Goal: Task Accomplishment & Management: Manage account settings

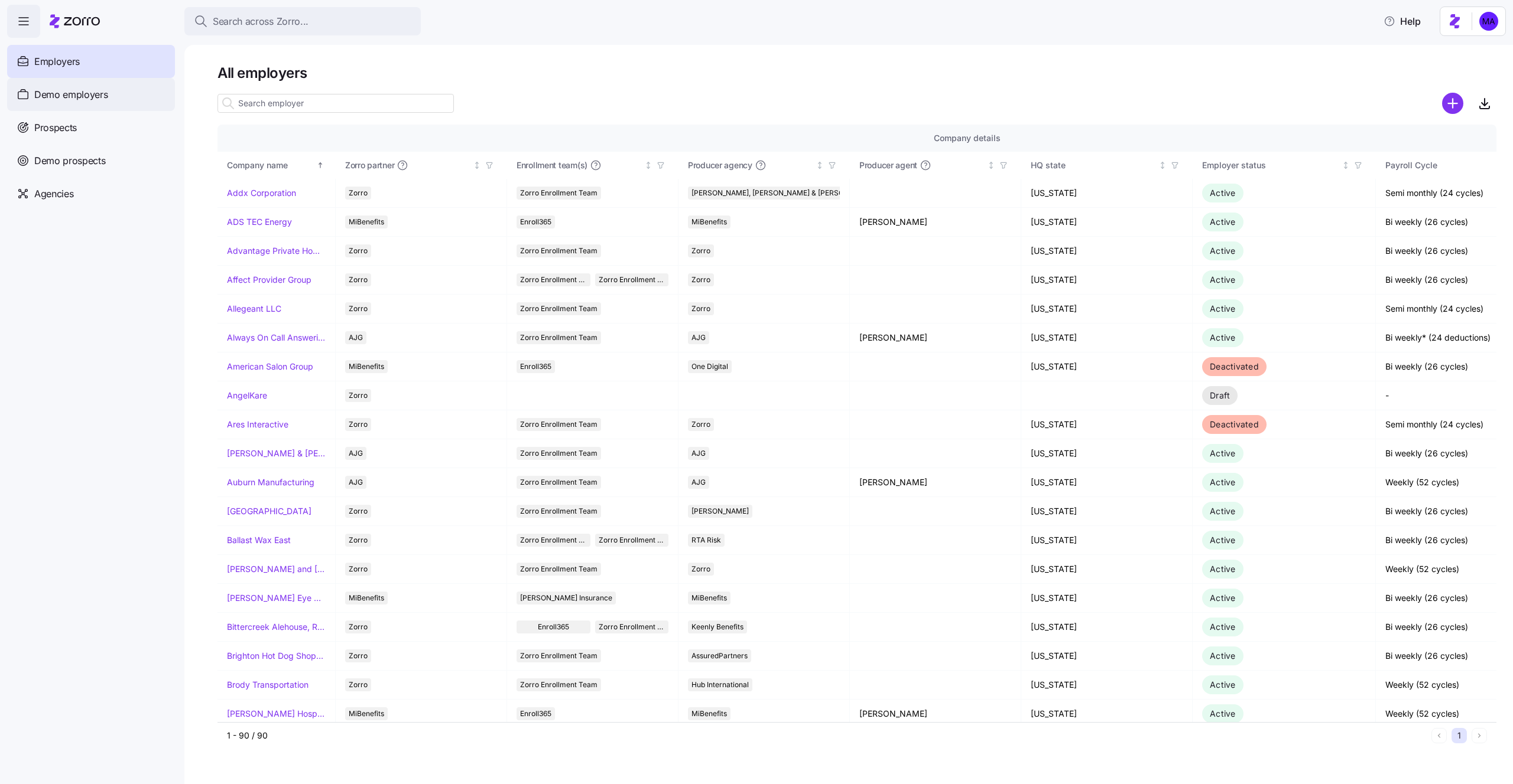
click at [62, 98] on span "Demo employers" at bounding box center [71, 95] width 74 height 15
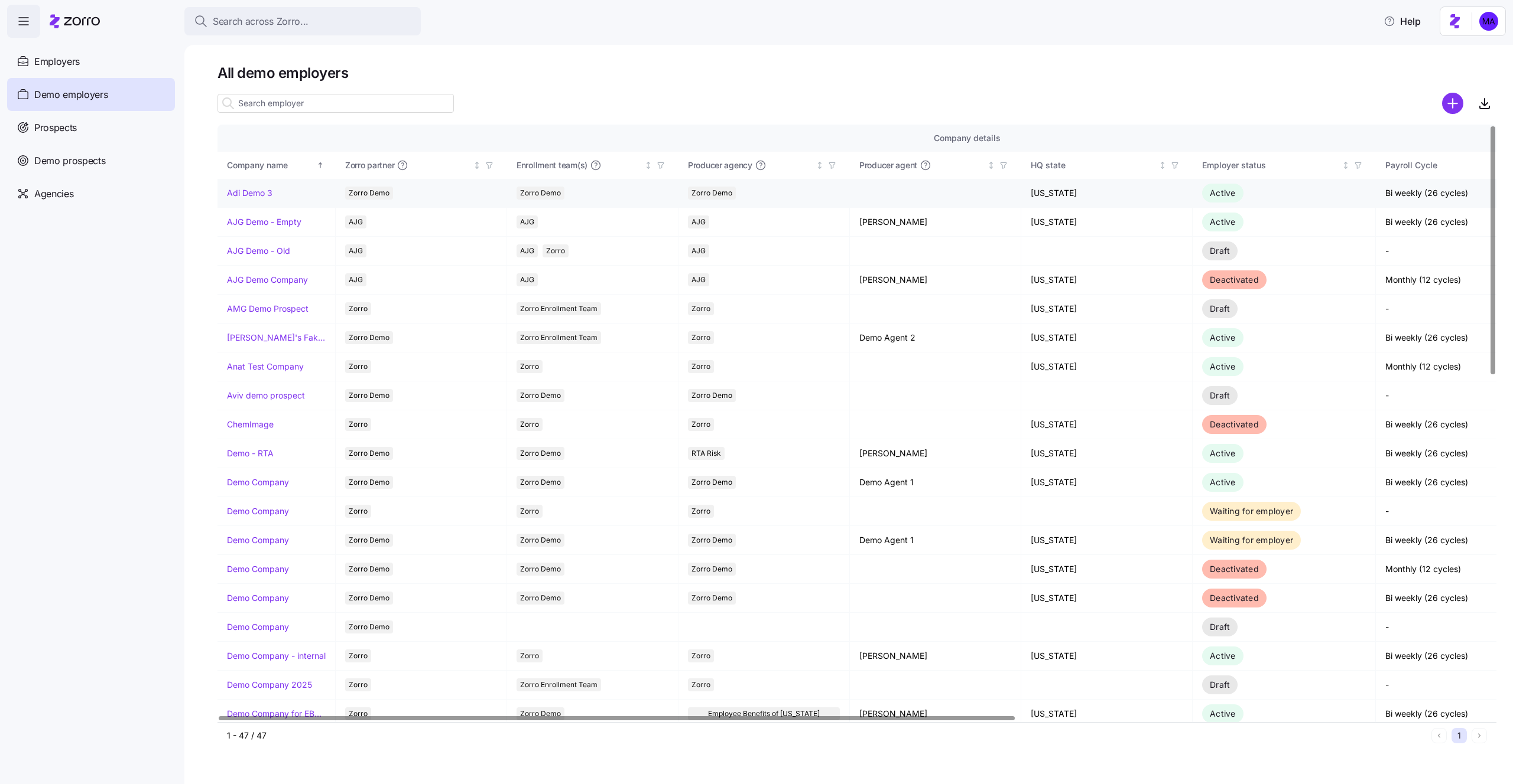
click at [263, 194] on link "Adi Demo 3" at bounding box center [250, 193] width 45 height 11
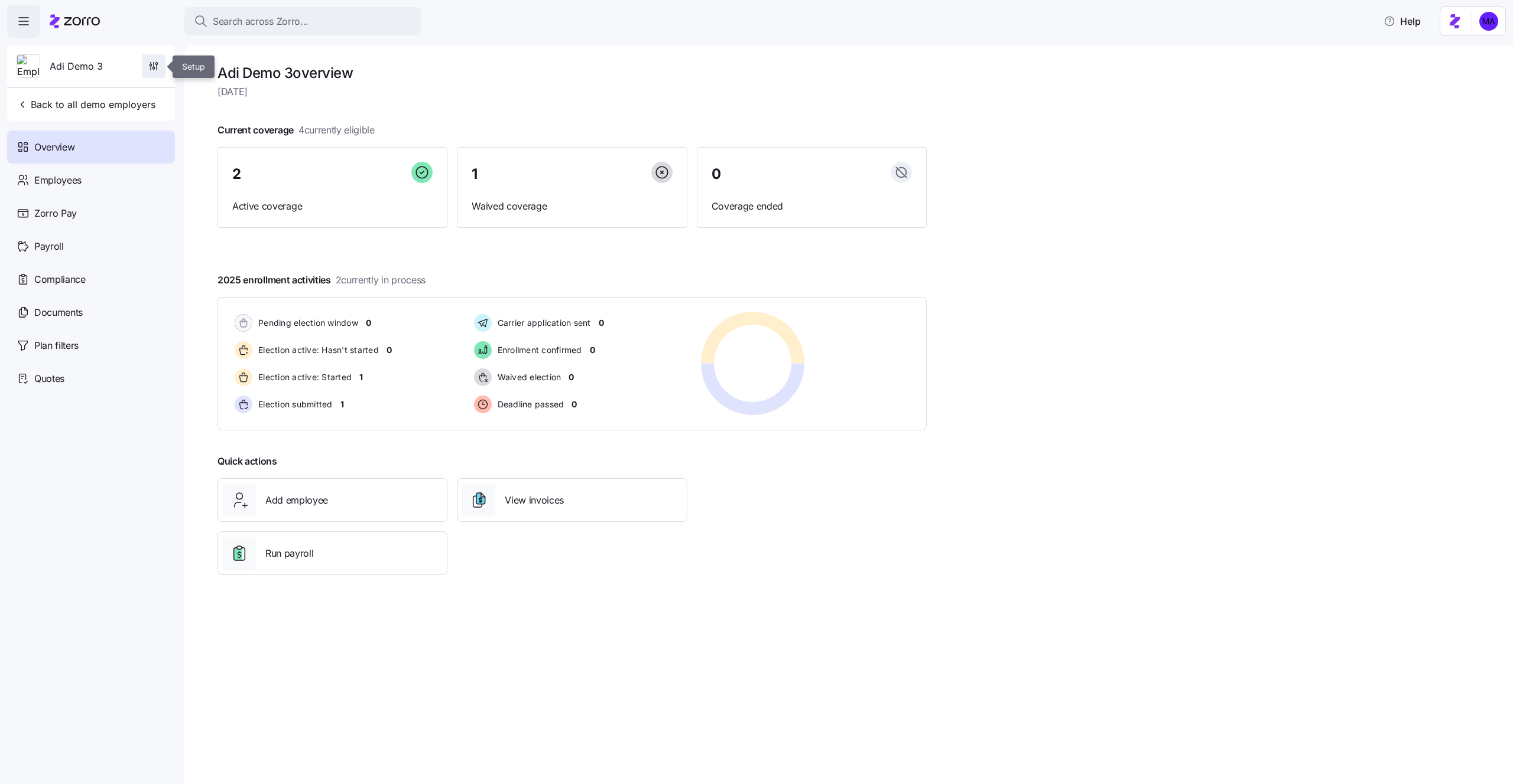
click at [149, 58] on span "button" at bounding box center [154, 66] width 23 height 23
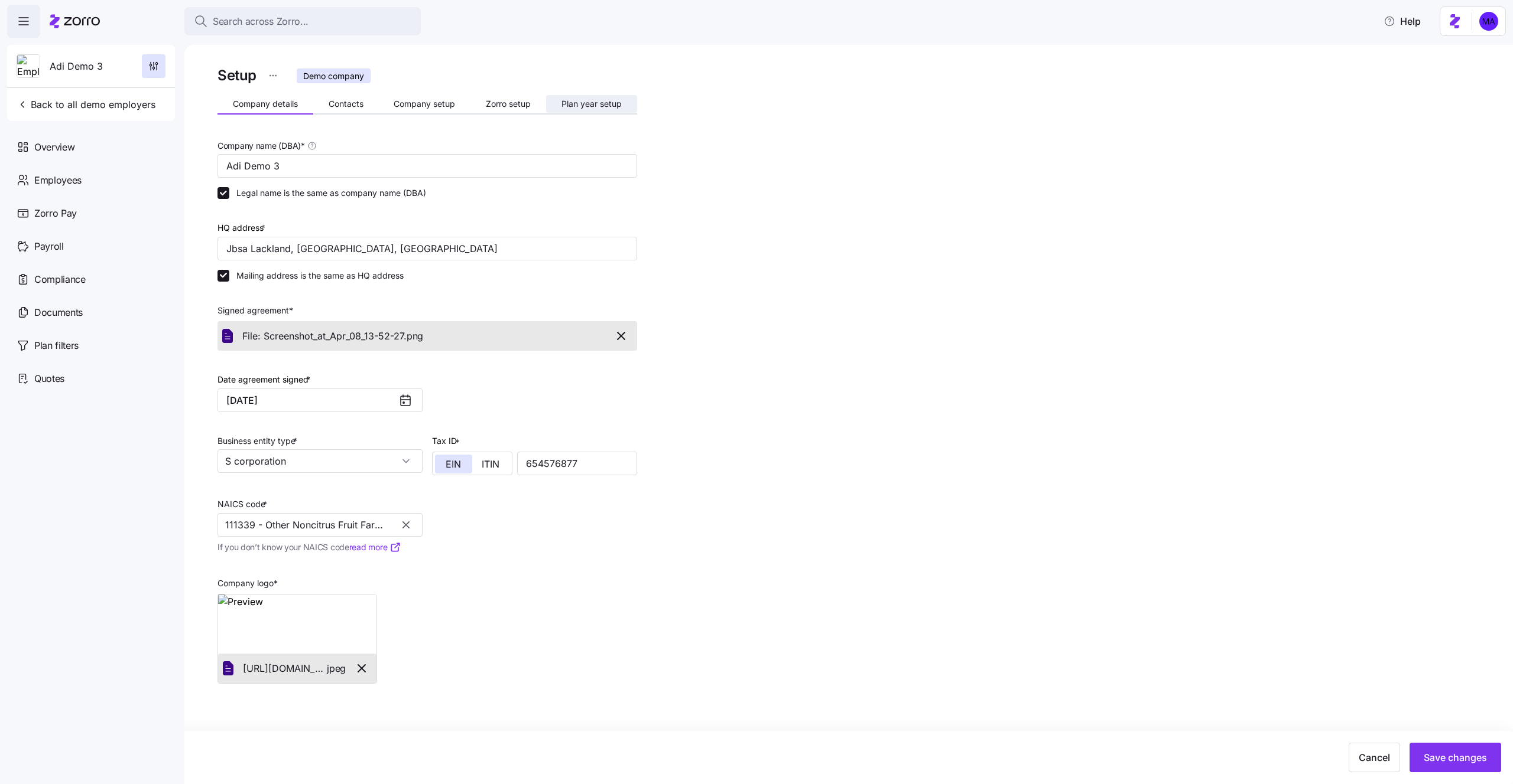
click at [582, 100] on span "Plan year setup" at bounding box center [591, 104] width 61 height 9
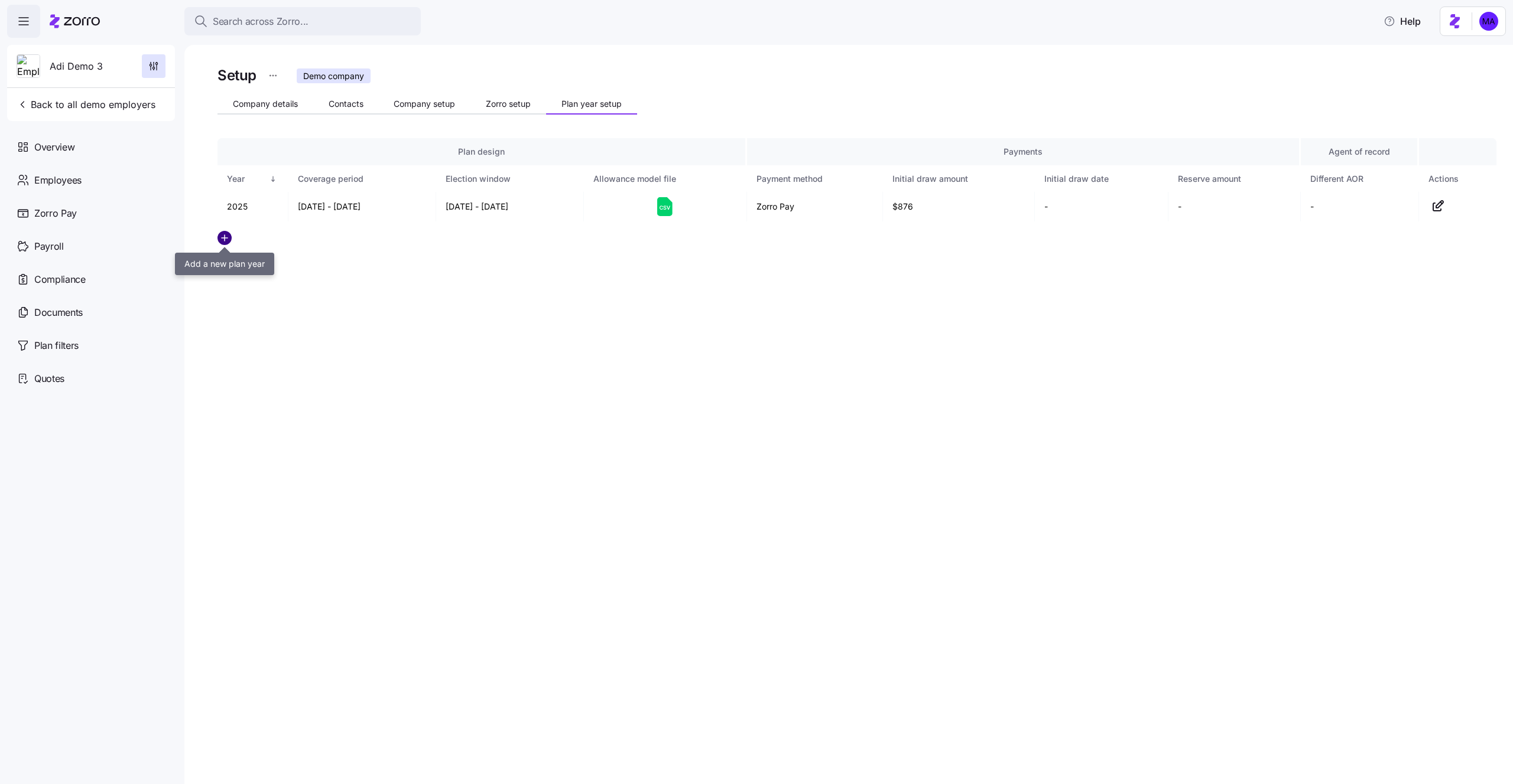
click at [229, 241] on circle "add icon" at bounding box center [224, 238] width 13 height 13
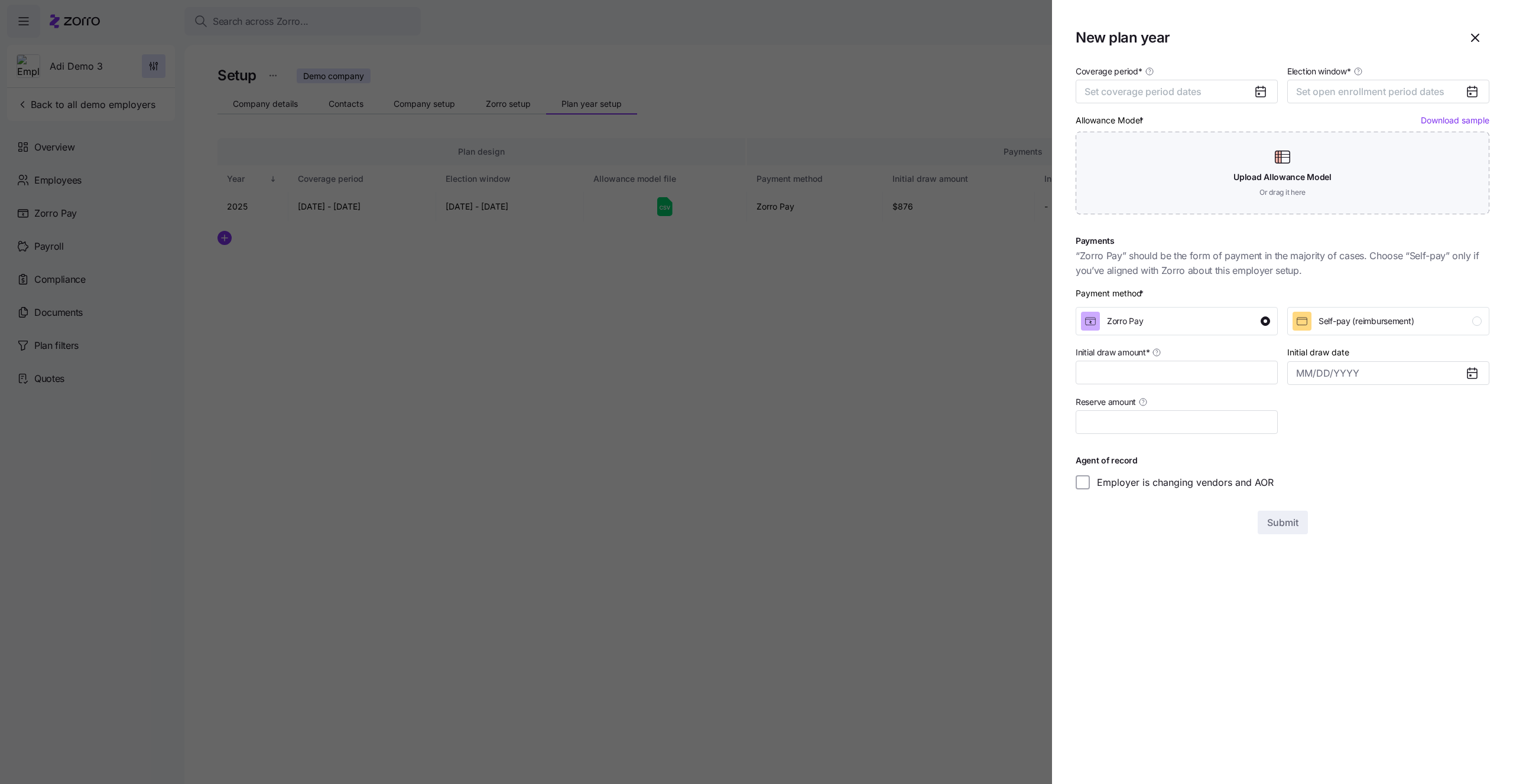
click at [1254, 95] on icon at bounding box center [1260, 91] width 14 height 14
click at [1264, 94] on icon at bounding box center [1260, 92] width 9 height 9
click at [1229, 94] on button "Set coverage period dates" at bounding box center [1177, 91] width 202 height 24
click at [1249, 131] on icon "button" at bounding box center [1251, 129] width 11 height 11
click at [1118, 160] on button "Jan" at bounding box center [1116, 158] width 59 height 25
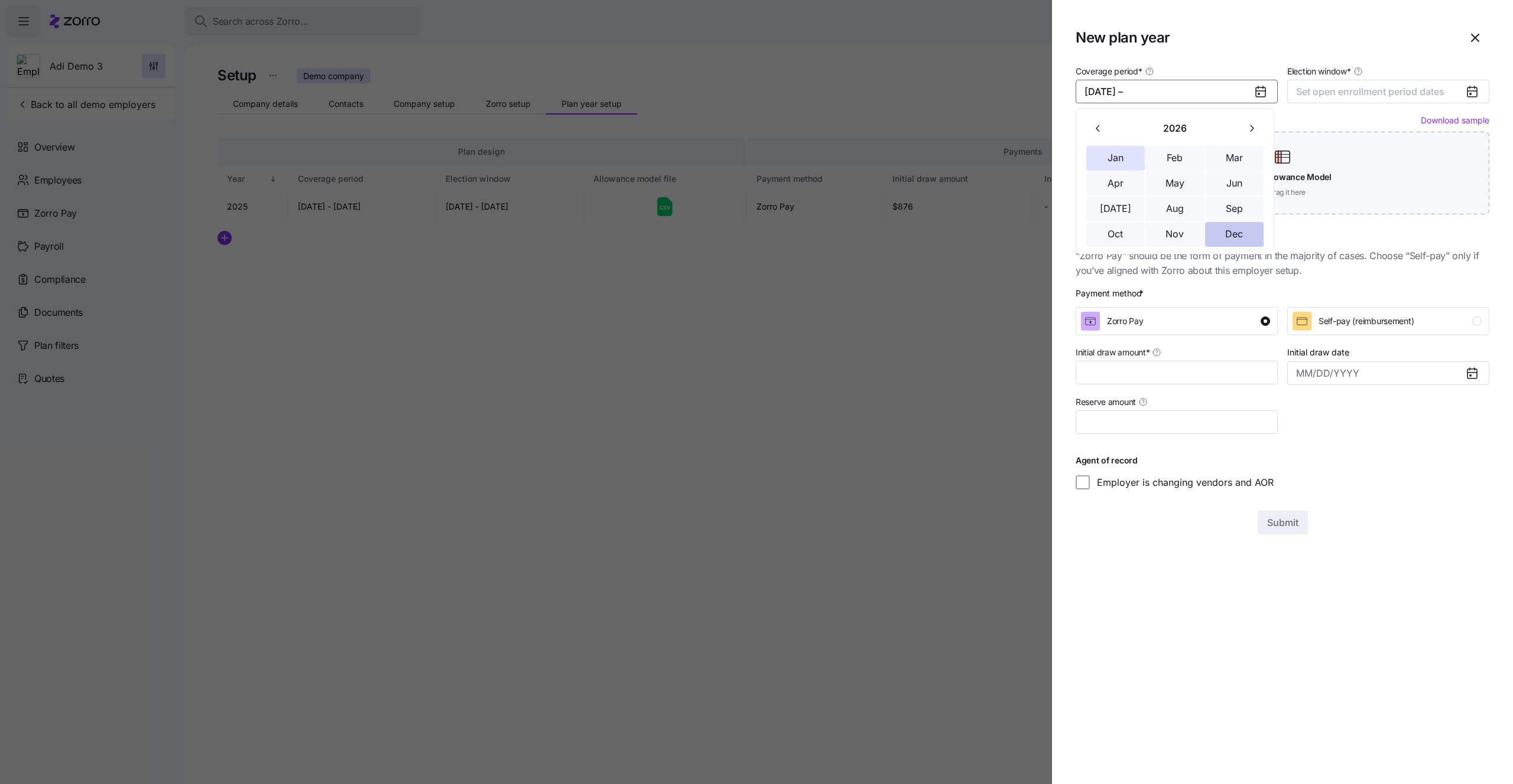
click at [1248, 231] on button "Dec" at bounding box center [1234, 235] width 59 height 25
click at [1329, 84] on button "Set open enrollment period dates" at bounding box center [1388, 91] width 202 height 24
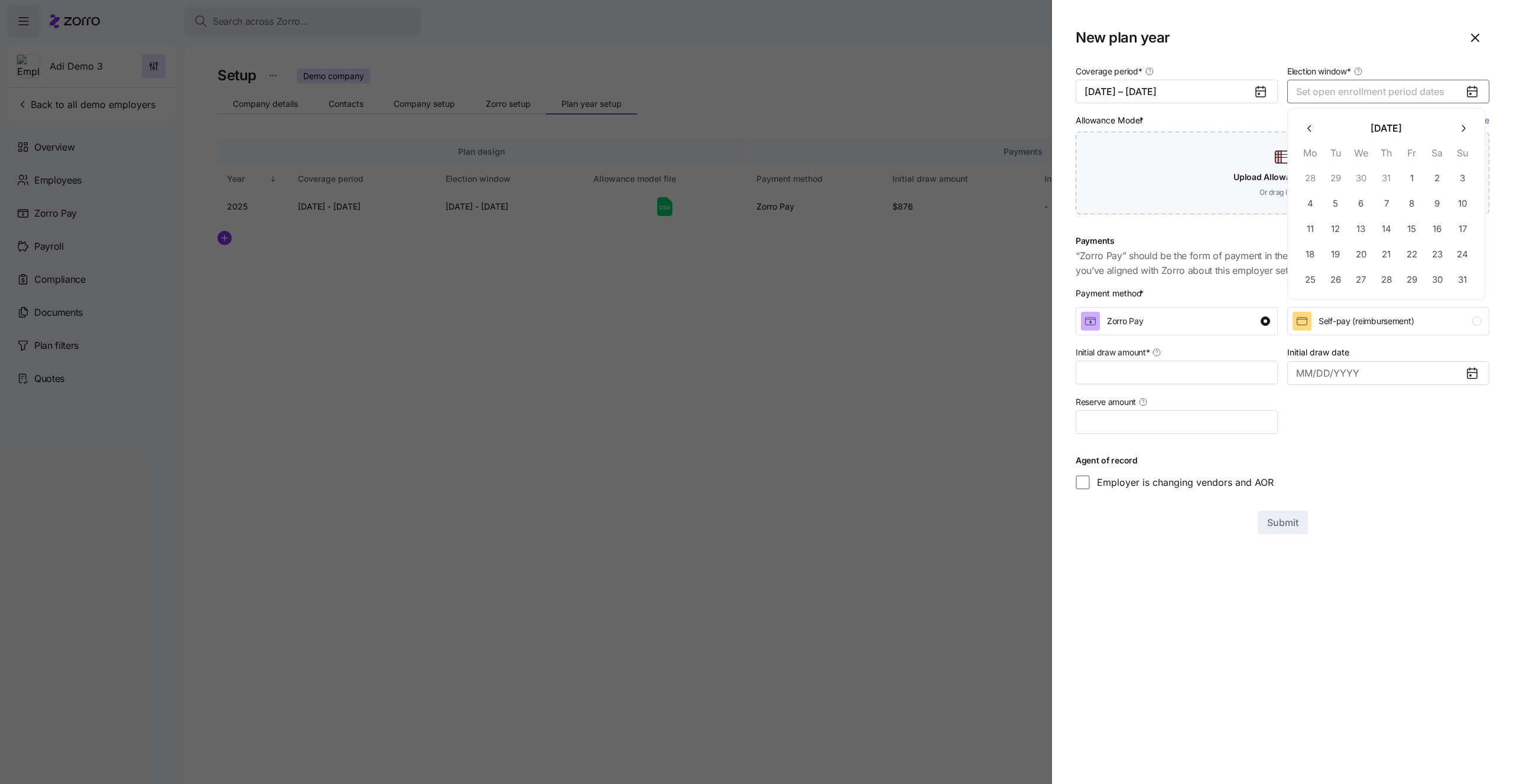
click at [1389, 267] on td "21" at bounding box center [1385, 253] width 26 height 26
click at [1393, 253] on button "21" at bounding box center [1386, 253] width 25 height 25
click at [1426, 274] on button "30" at bounding box center [1437, 279] width 25 height 25
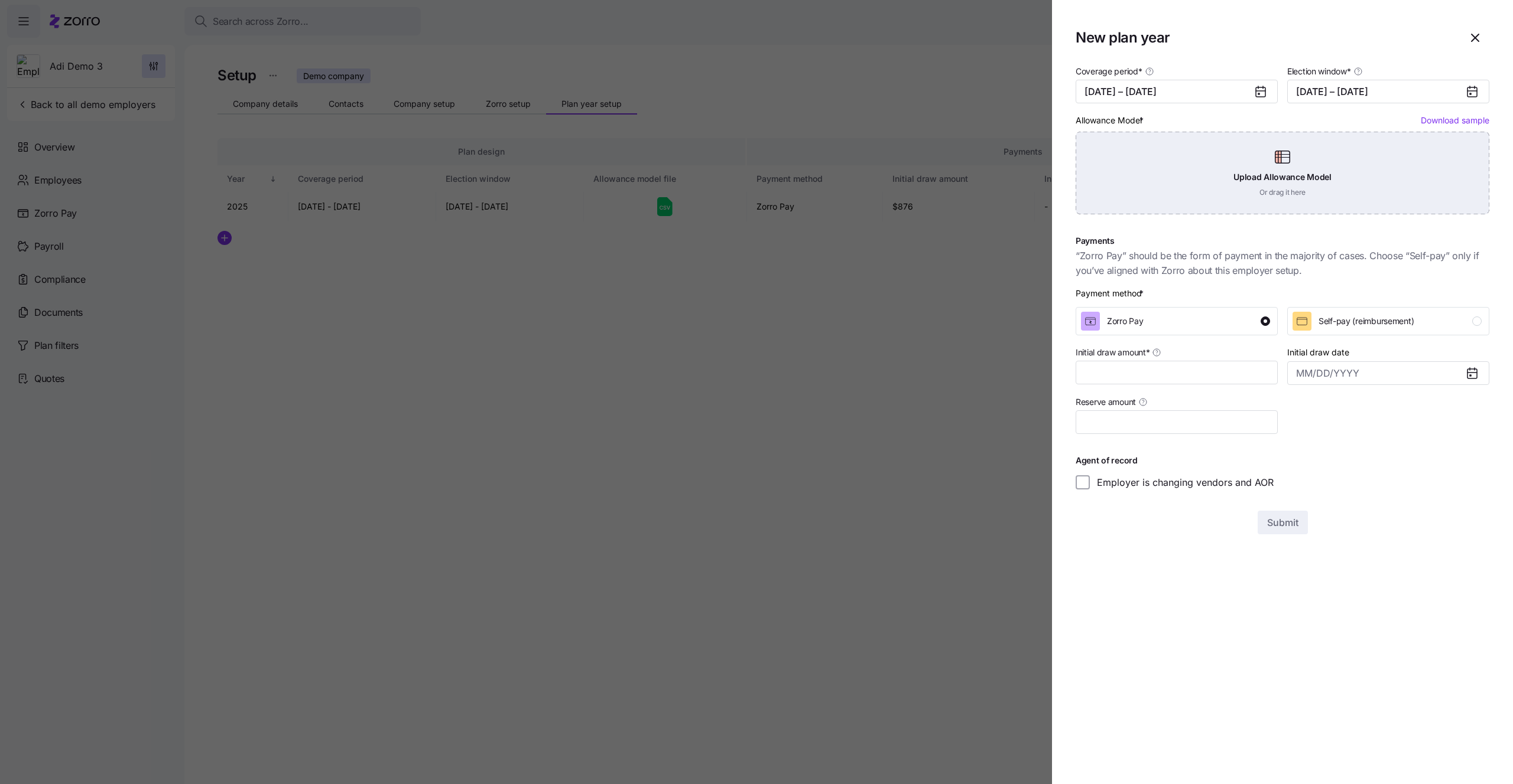
click at [1306, 203] on div "Upload Allowance Model Or drag it here" at bounding box center [1282, 172] width 413 height 82
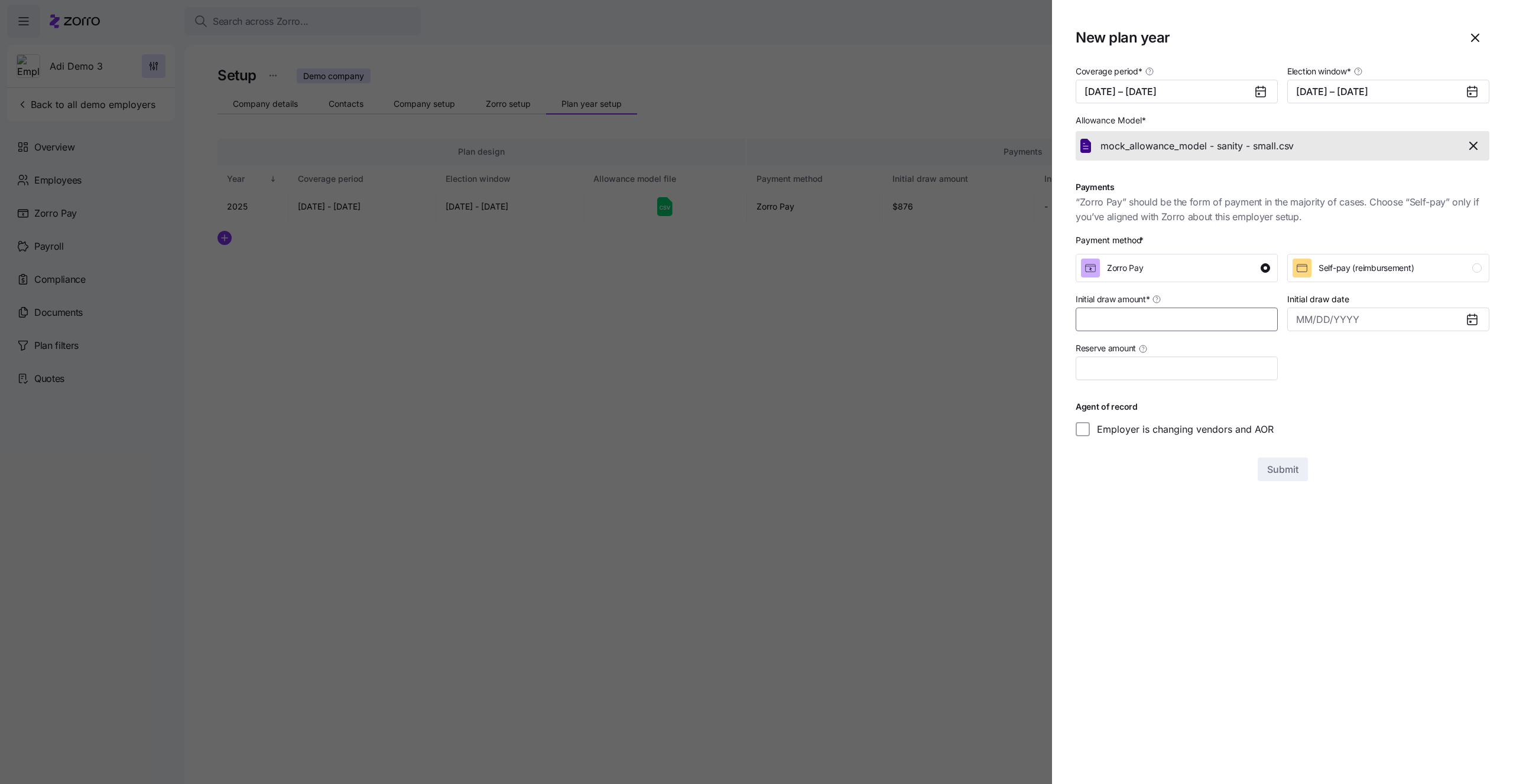
click at [1198, 317] on input "Initial draw amount *" at bounding box center [1177, 319] width 202 height 24
type input "$66"
click at [1337, 319] on input "Initial draw date" at bounding box center [1388, 319] width 202 height 24
type input "5"
type input "May 1, 2001"
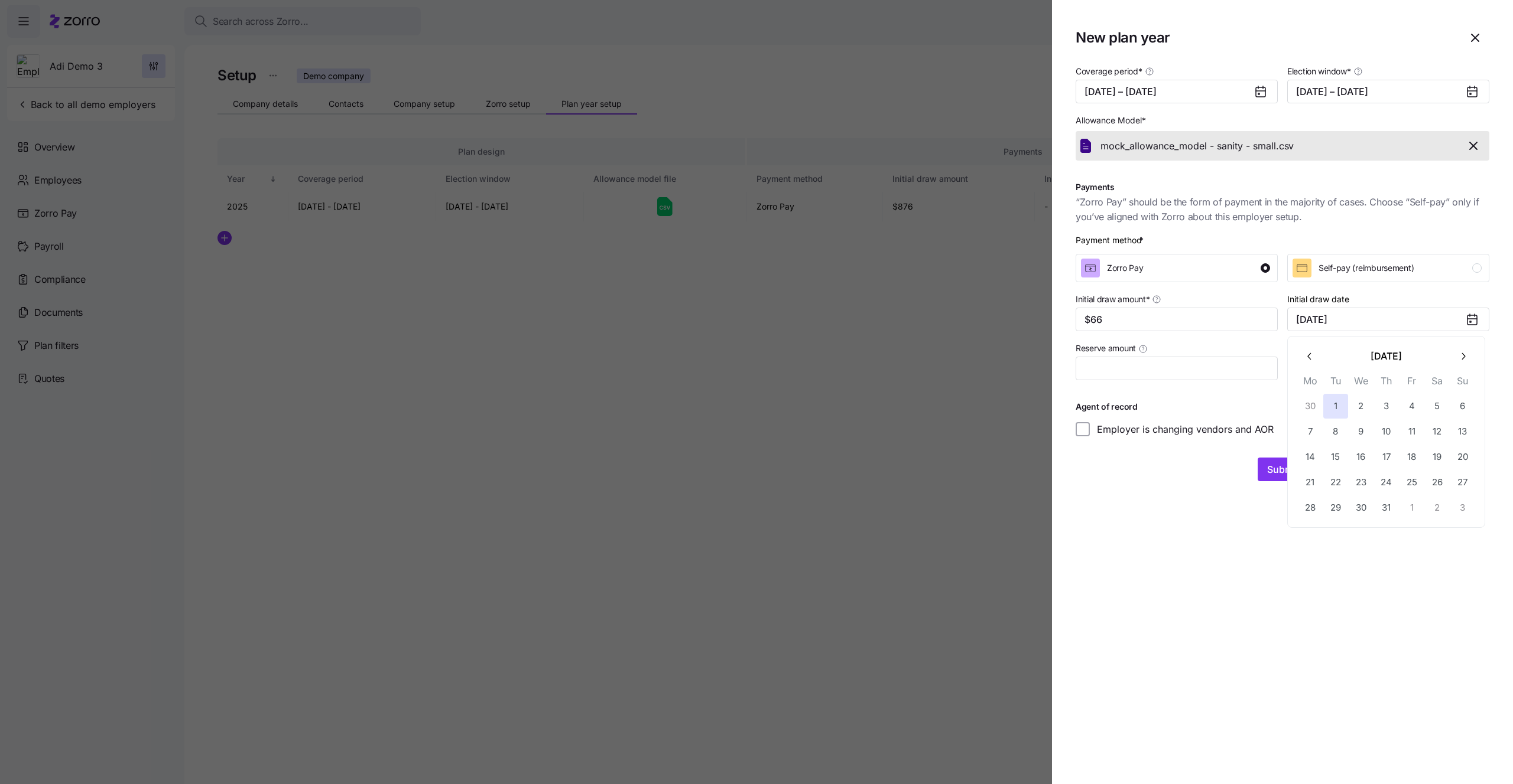
click at [1154, 592] on section "New plan year Coverage period * 01/01/2026 – 12/31/2026 Election window * 08/21…" at bounding box center [1282, 392] width 461 height 784
click at [1273, 477] on button "Submit" at bounding box center [1282, 469] width 50 height 24
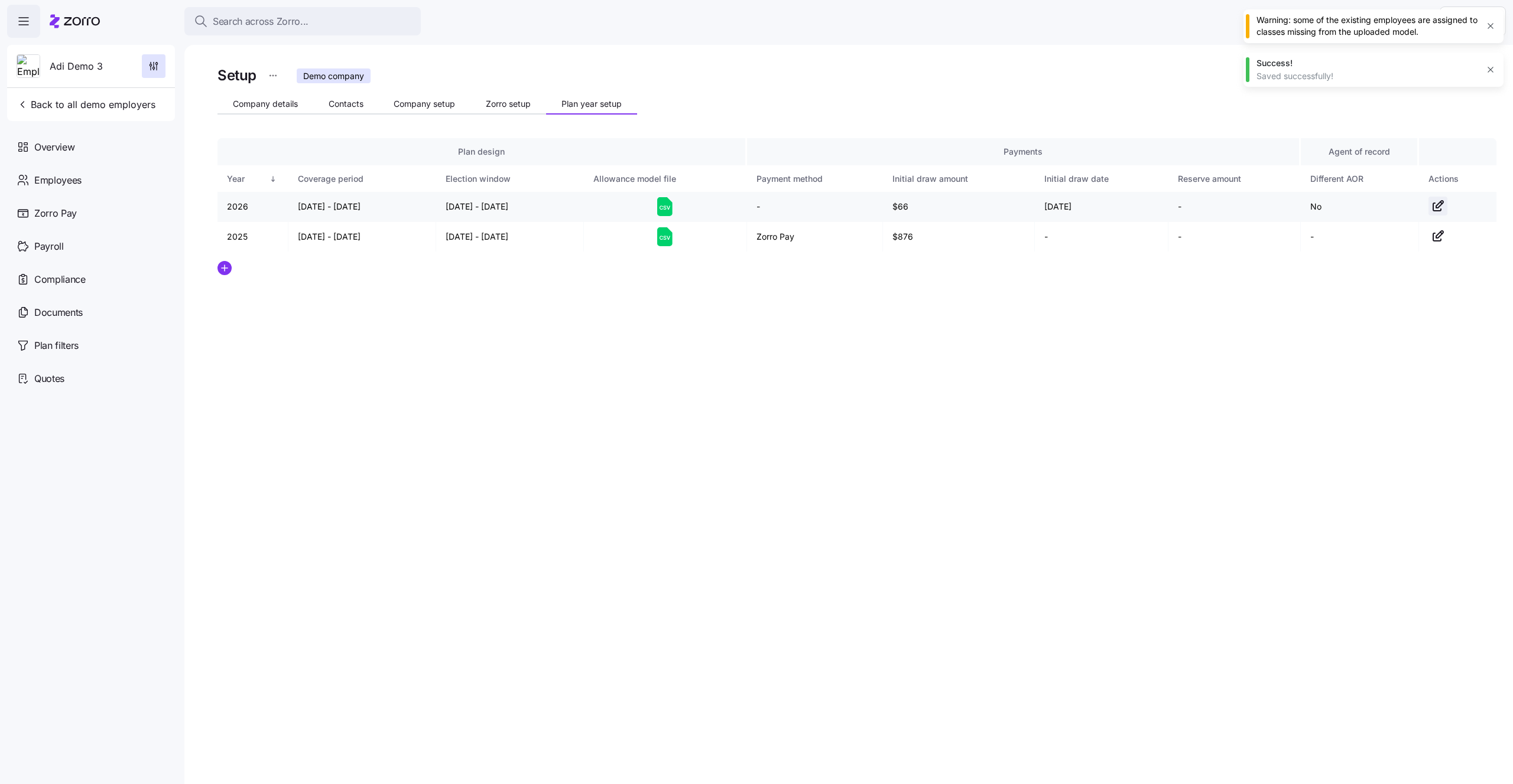
click at [1436, 209] on icon "button" at bounding box center [1437, 205] width 14 height 14
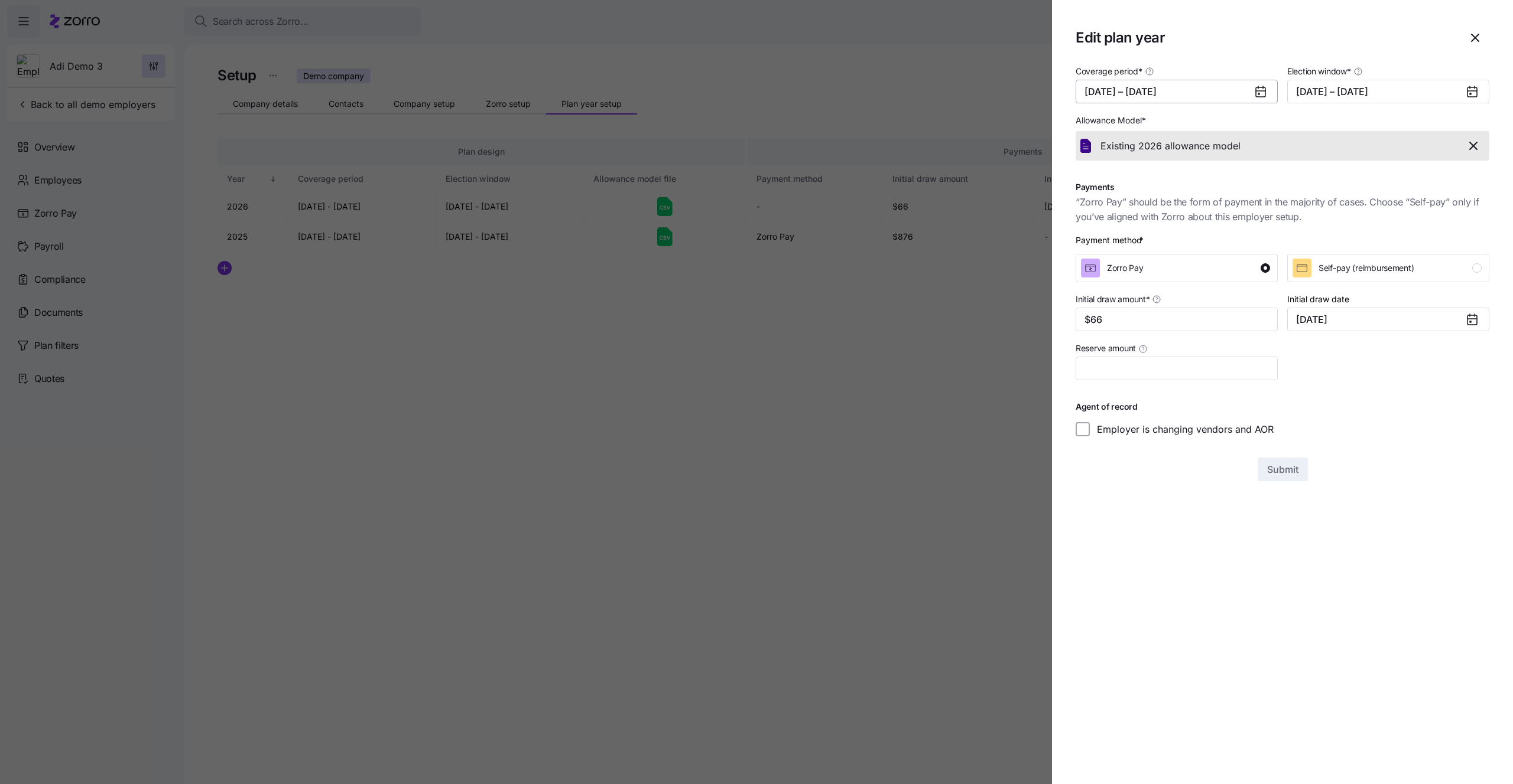
click at [1180, 96] on button "01/01/2026 – 12/31/2026" at bounding box center [1177, 91] width 202 height 24
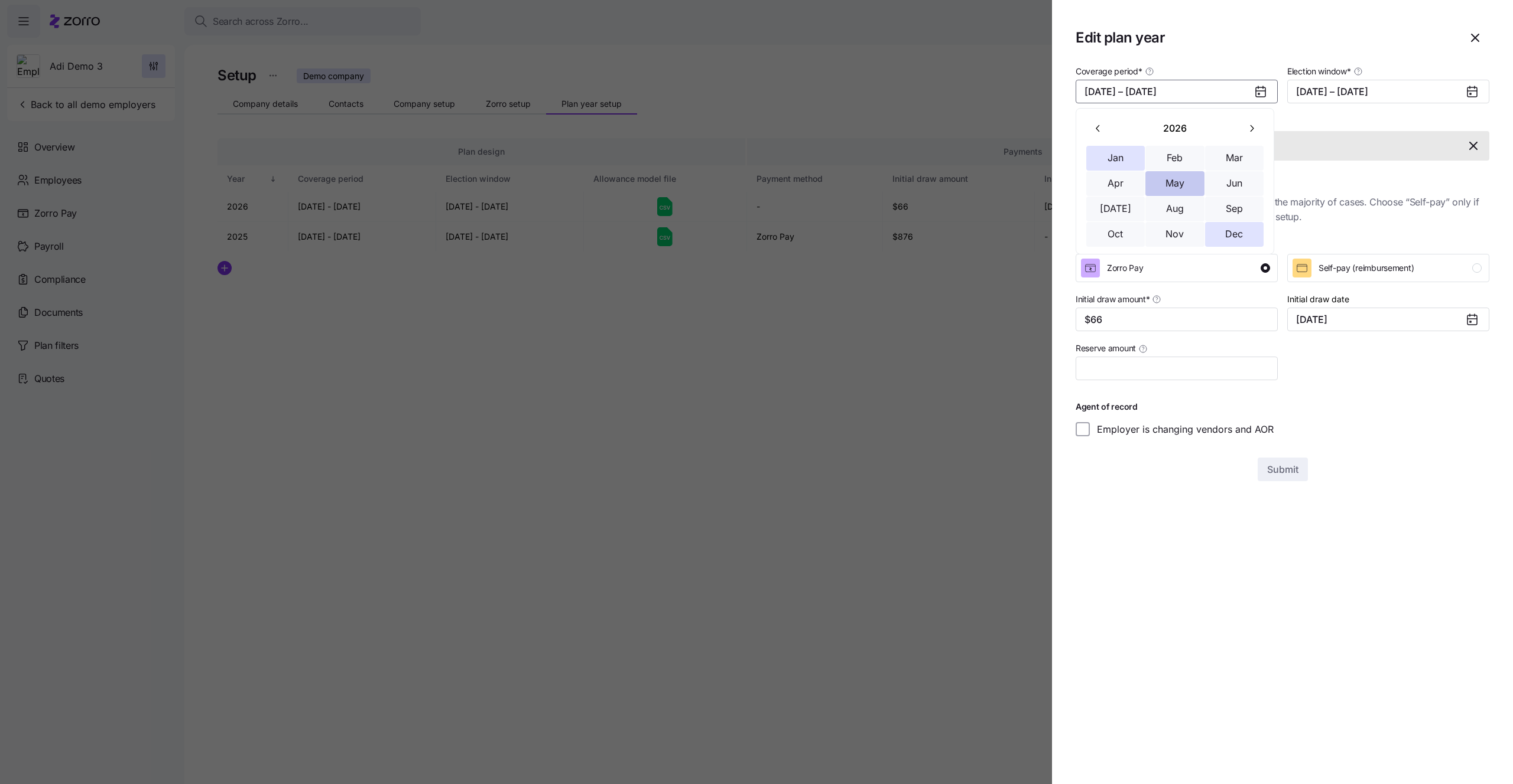
click at [1172, 182] on button "May" at bounding box center [1174, 183] width 59 height 25
click at [1244, 227] on button "Dec" at bounding box center [1234, 235] width 59 height 25
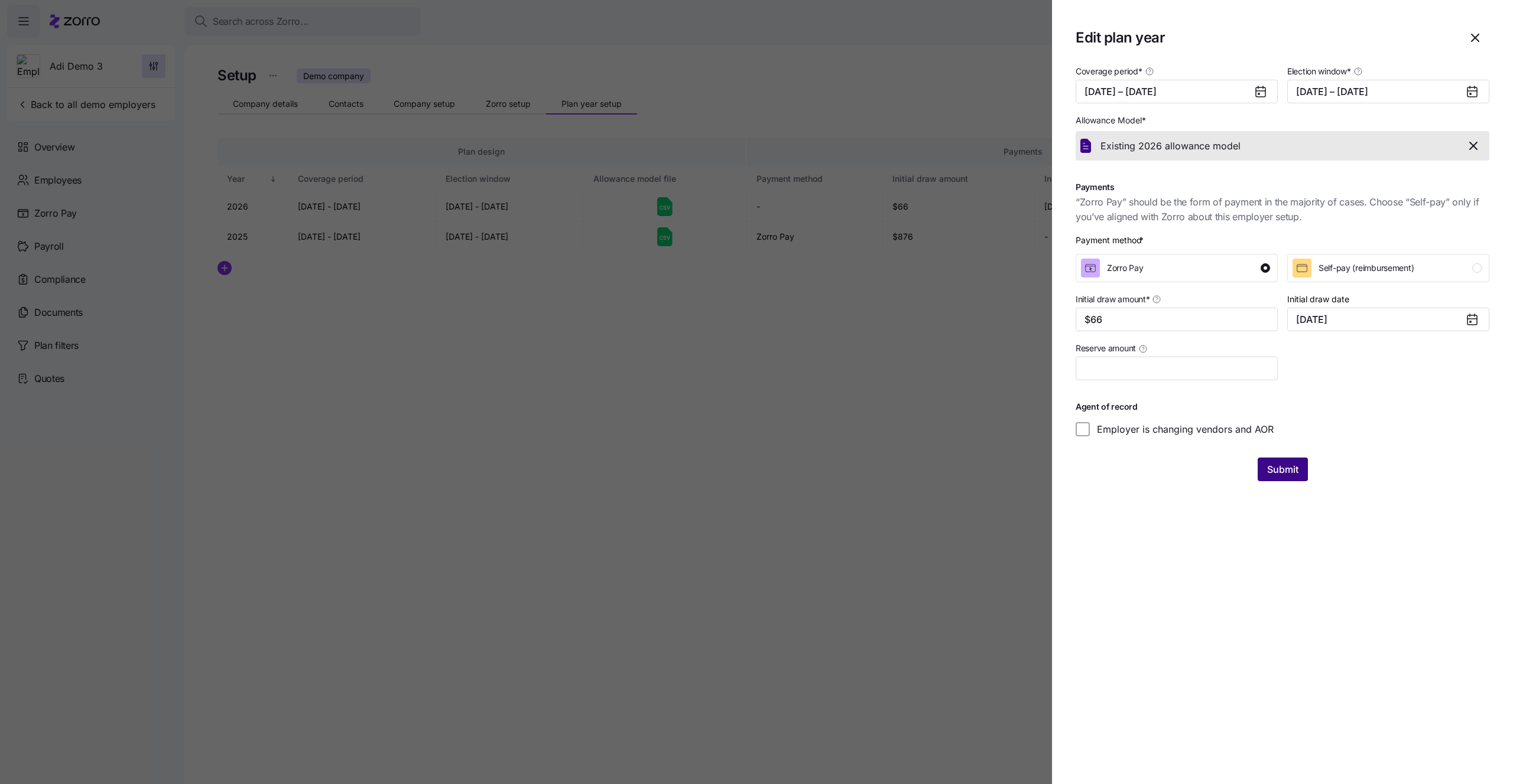
click at [1287, 470] on span "Submit" at bounding box center [1282, 469] width 31 height 14
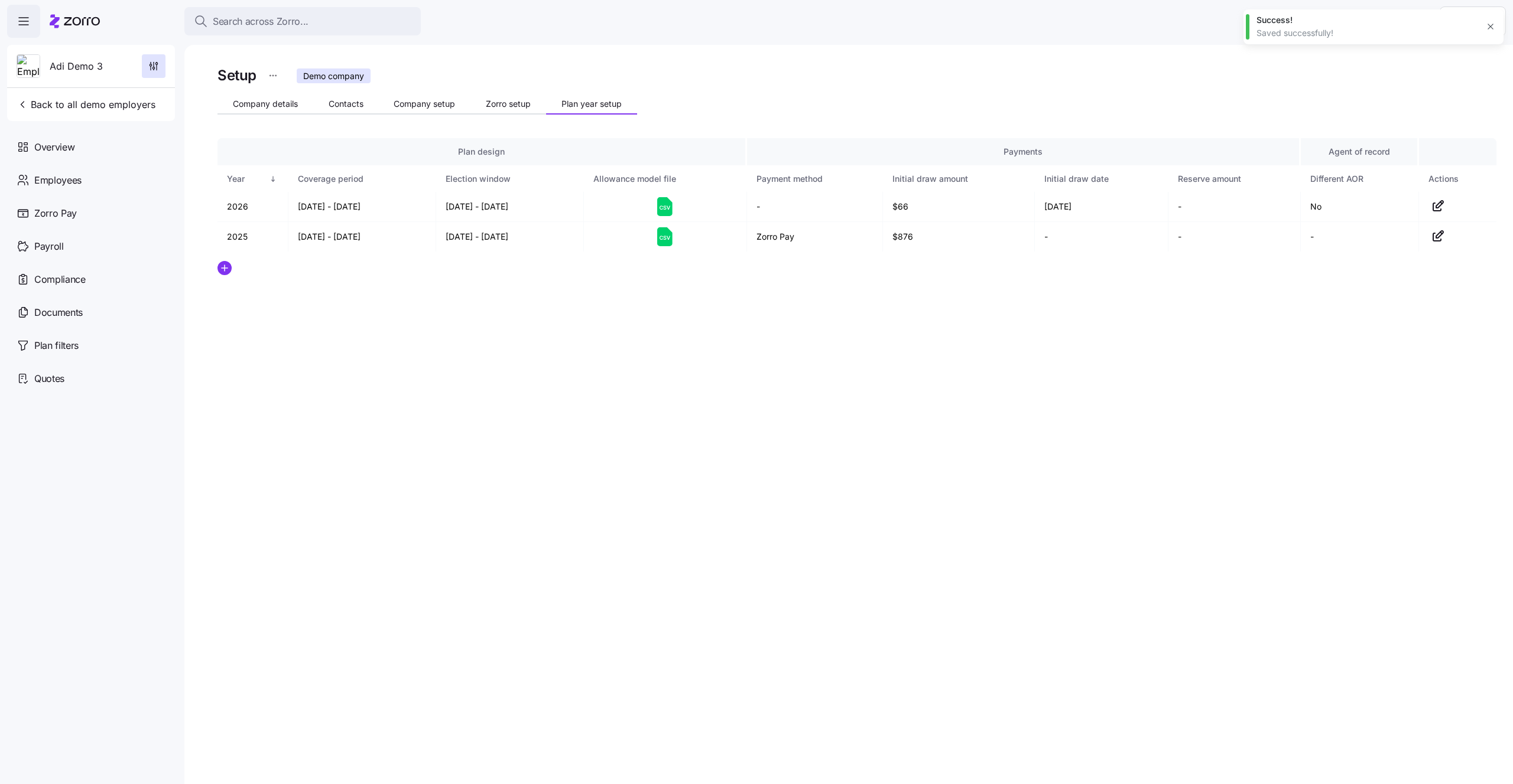
click at [1313, 443] on div "Setup Demo company Company details Contacts Company setup Zorro setup Plan year…" at bounding box center [849, 414] width 1328 height 740
click at [1434, 210] on icon "button" at bounding box center [1437, 205] width 14 height 14
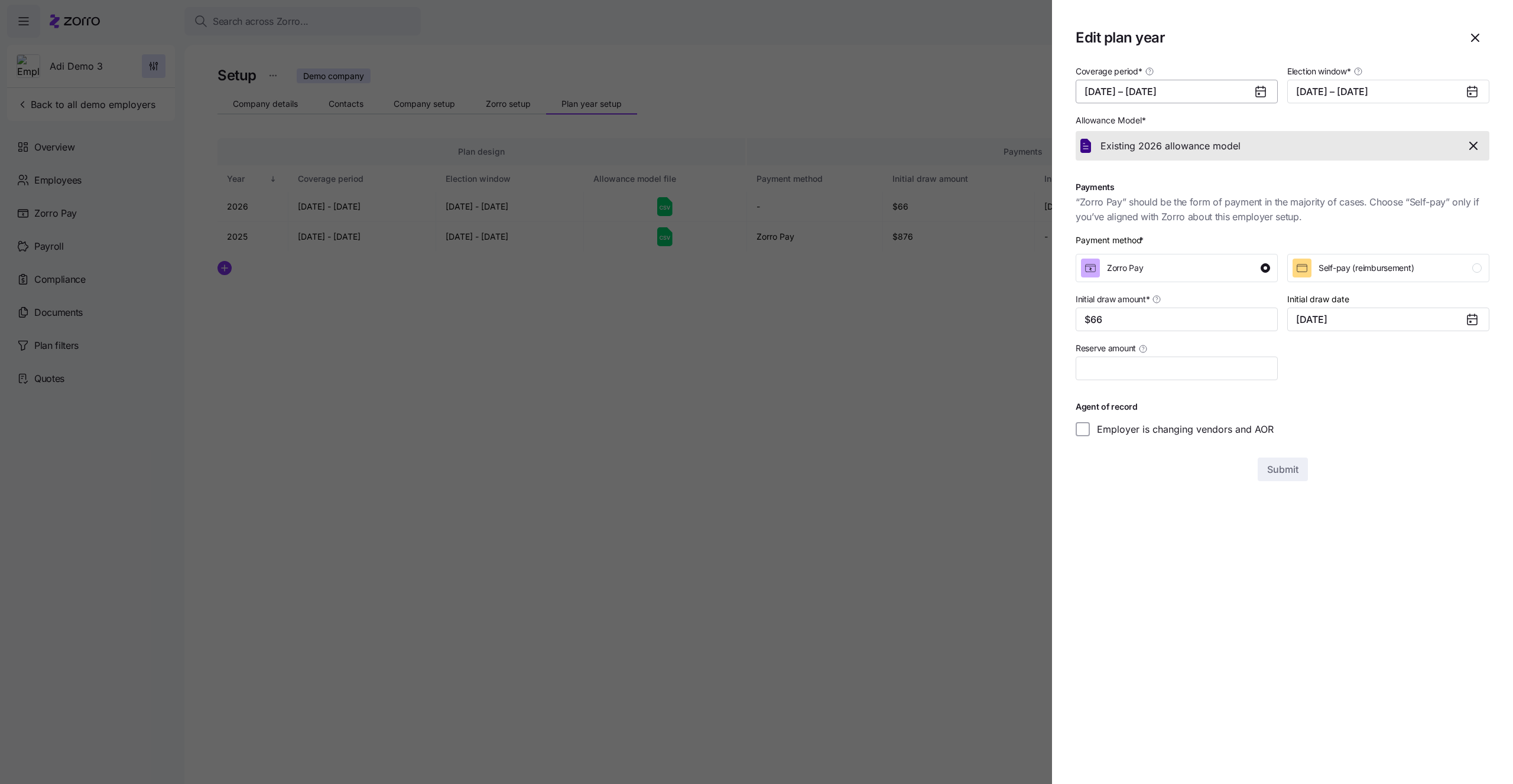
click at [1246, 92] on button "05/01/2026 – 12/31/2026" at bounding box center [1177, 91] width 202 height 24
click at [1247, 130] on icon "button" at bounding box center [1251, 129] width 11 height 11
click at [1118, 161] on button "Jan" at bounding box center [1116, 158] width 59 height 25
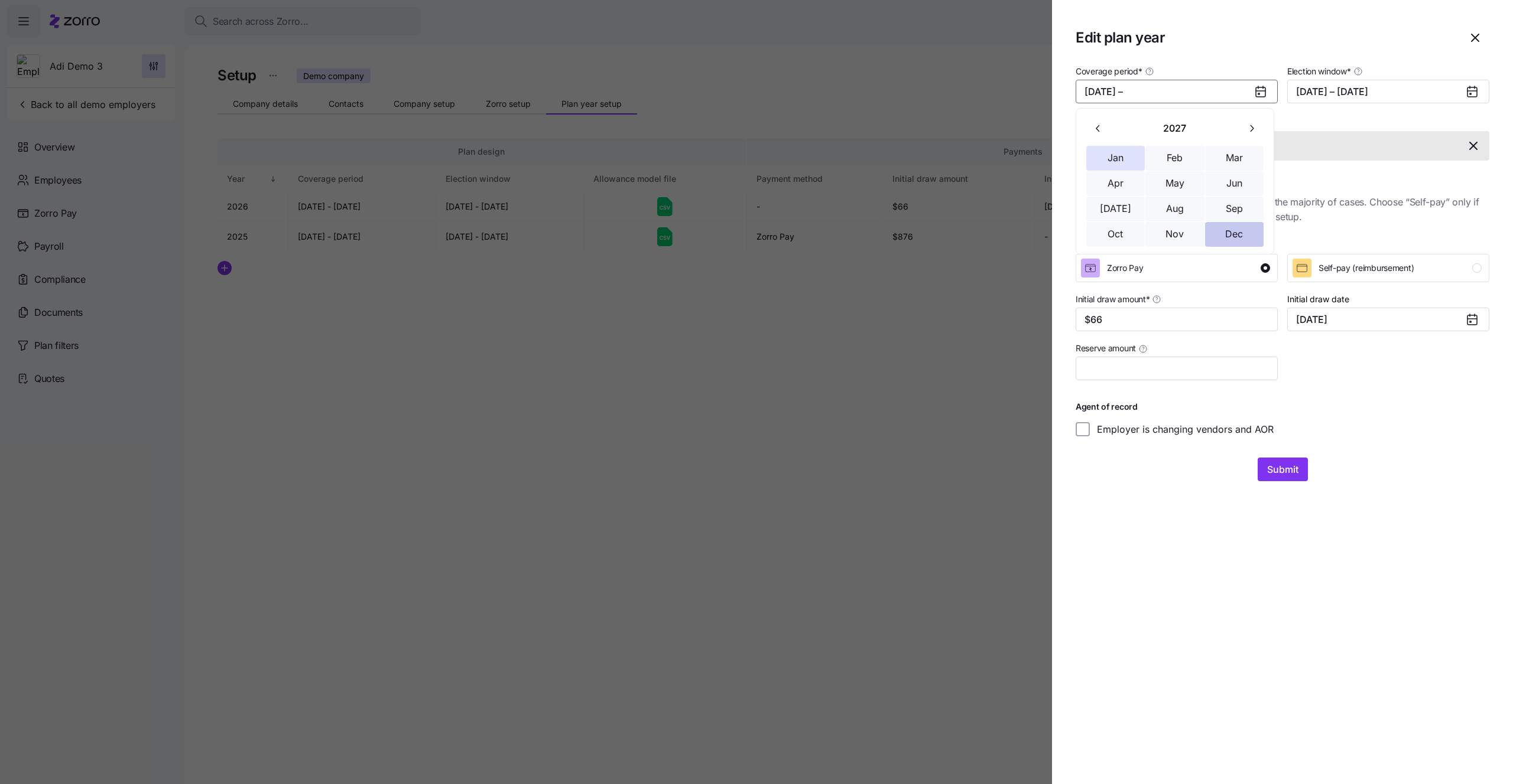
click at [1245, 238] on button "Dec" at bounding box center [1234, 235] width 59 height 25
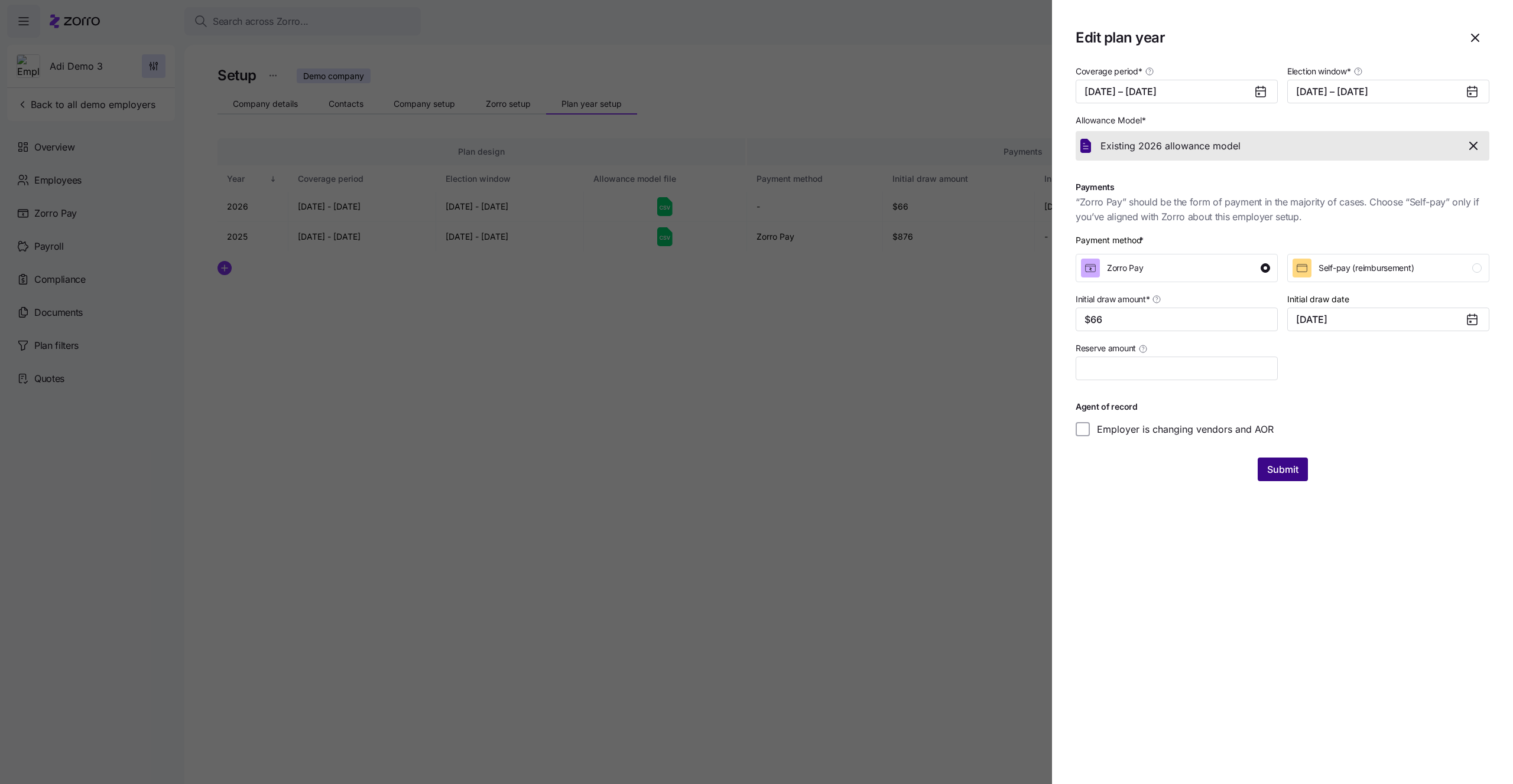
click at [1286, 475] on span "Submit" at bounding box center [1282, 469] width 31 height 14
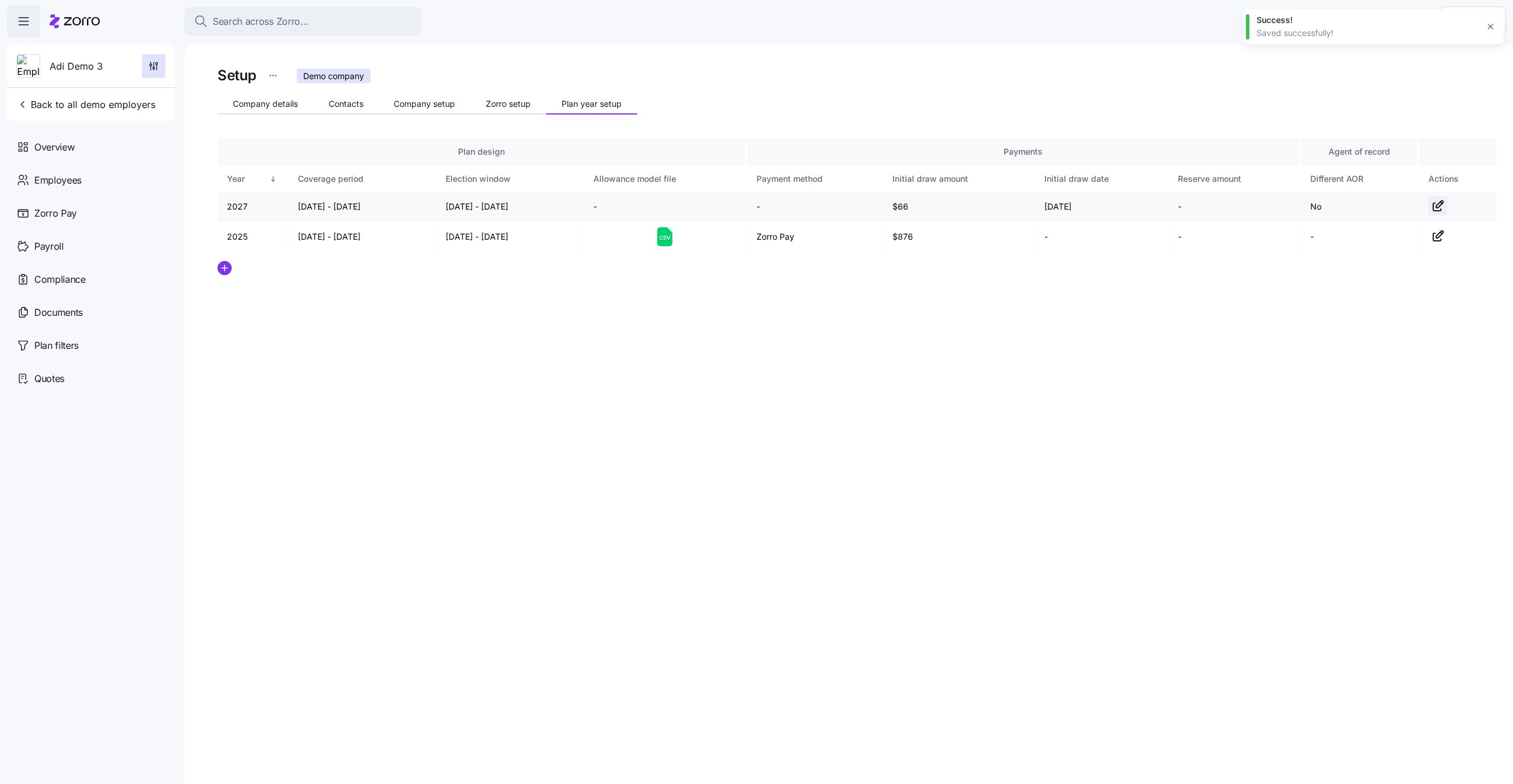
click at [1439, 208] on icon "button" at bounding box center [1437, 205] width 14 height 14
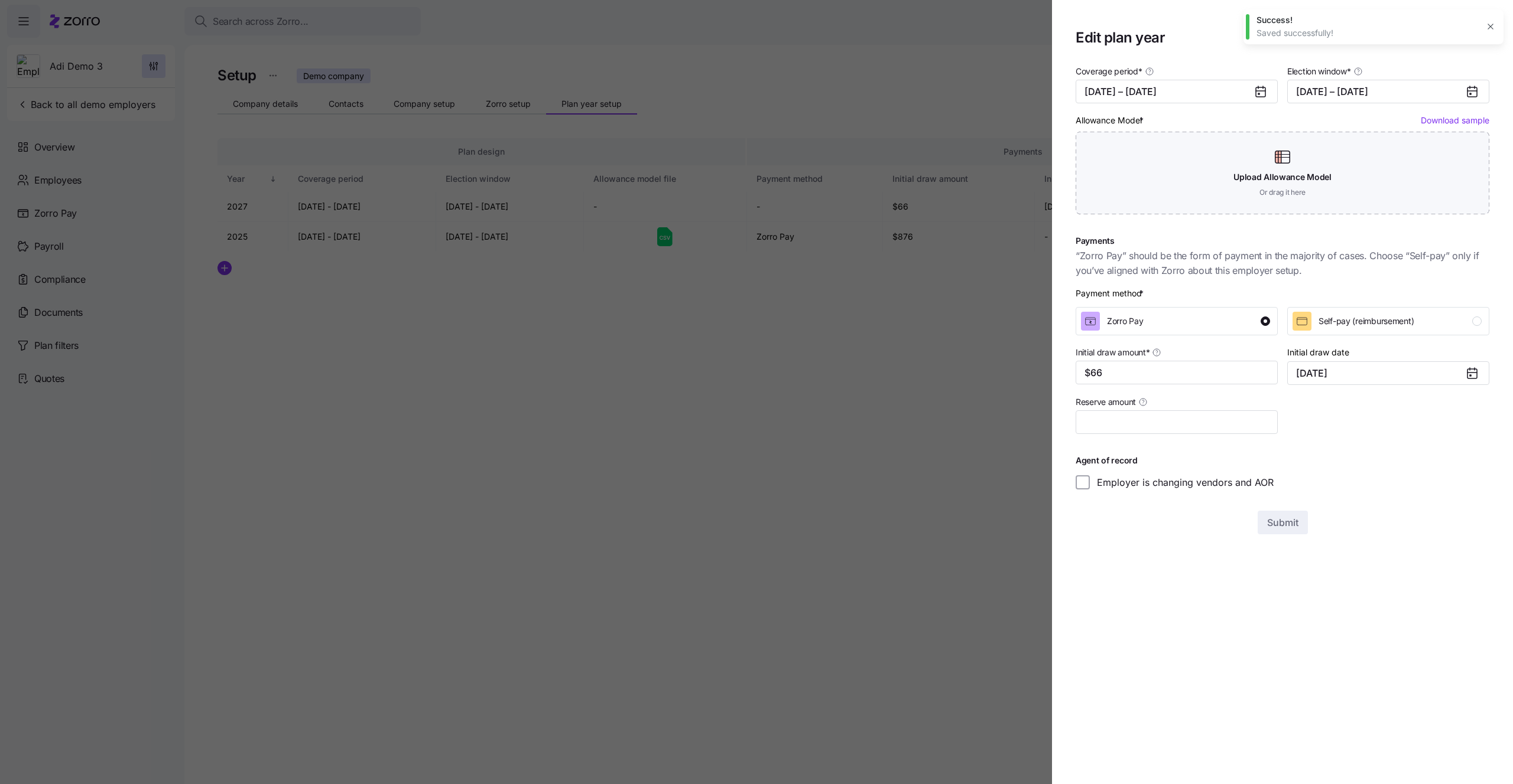
click at [969, 63] on div at bounding box center [756, 392] width 1513 height 784
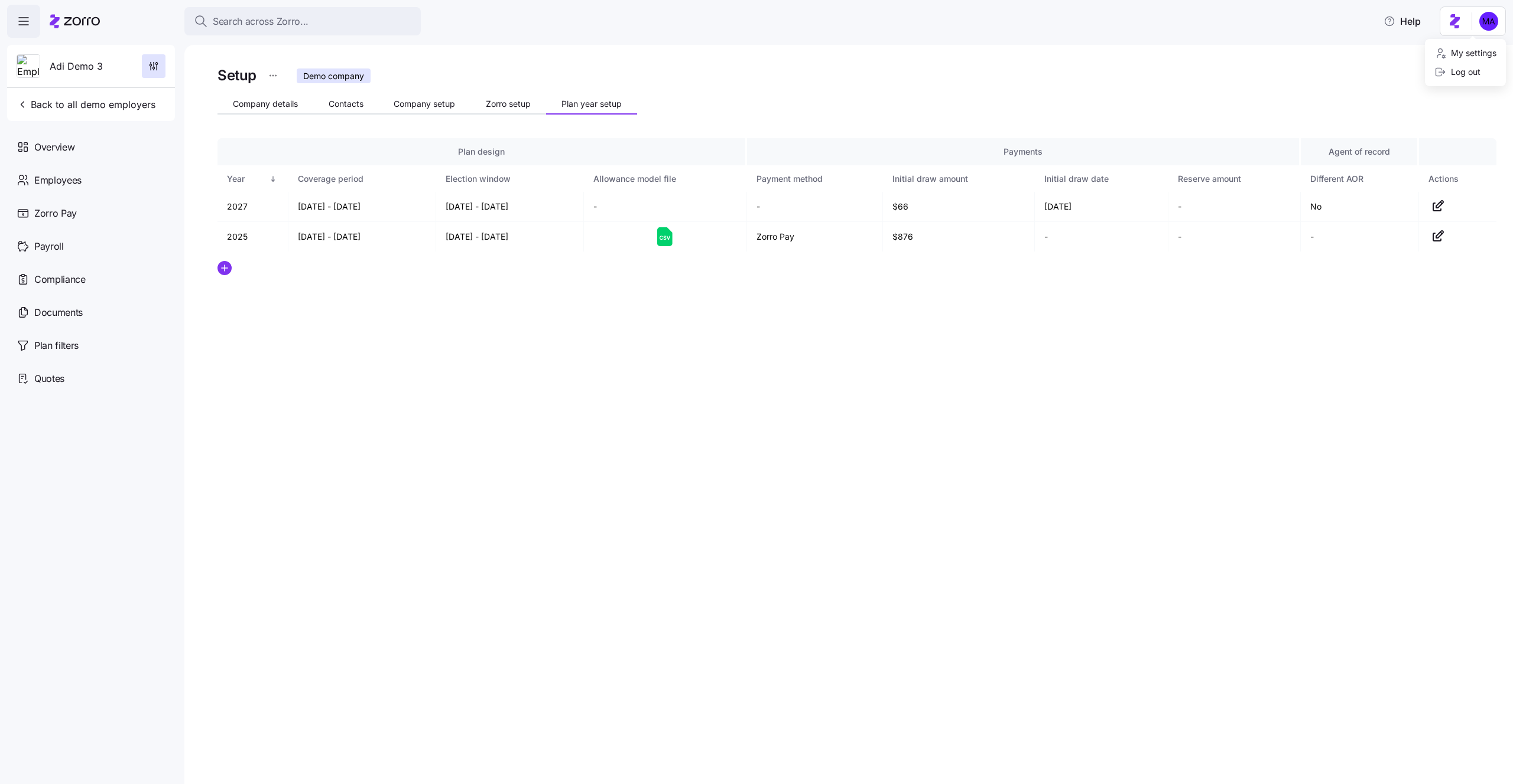
click at [1475, 28] on html "Search across Zorro... Help Adi Demo 3 Back to all demo employers Overview Empl…" at bounding box center [756, 389] width 1513 height 777
click at [1468, 72] on div "Log out" at bounding box center [1457, 72] width 46 height 13
